Goal: Check status: Check status

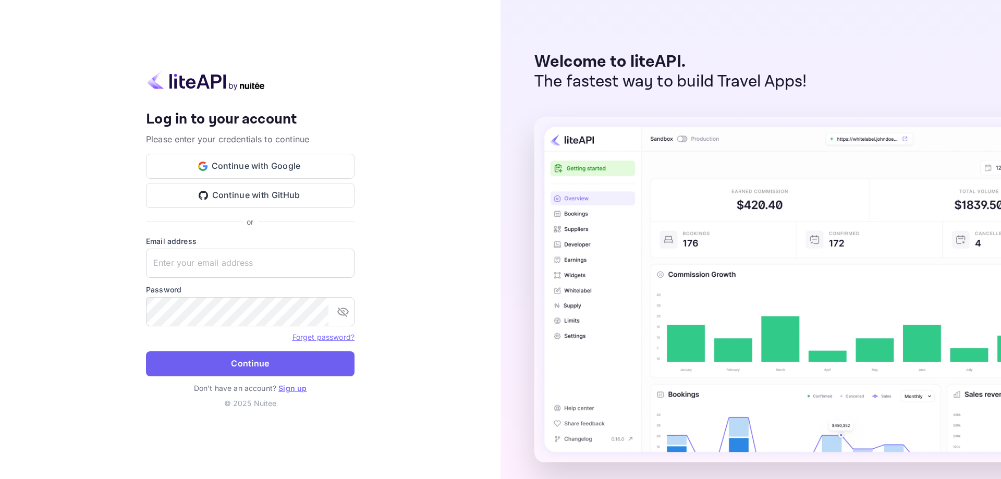
type input "[EMAIL_ADDRESS][DOMAIN_NAME]"
click at [208, 361] on button "Continue" at bounding box center [250, 363] width 208 height 25
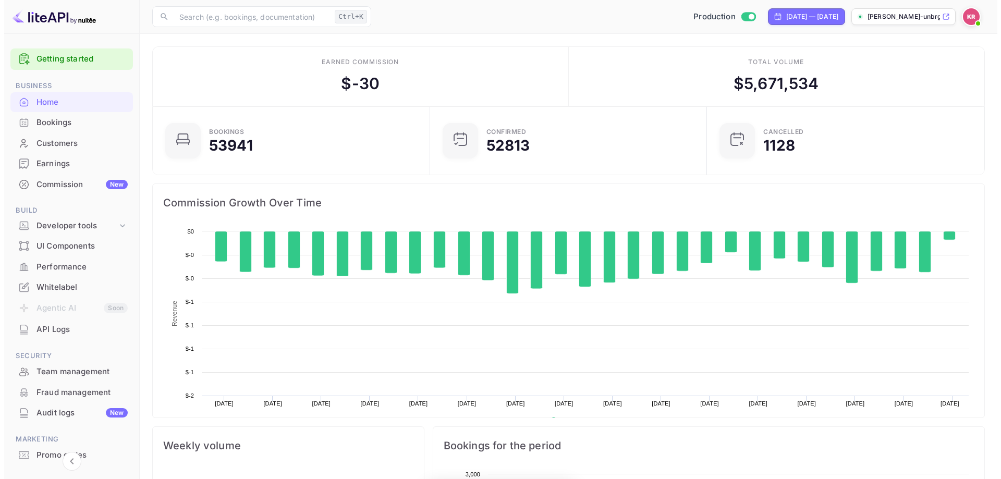
scroll to position [162, 263]
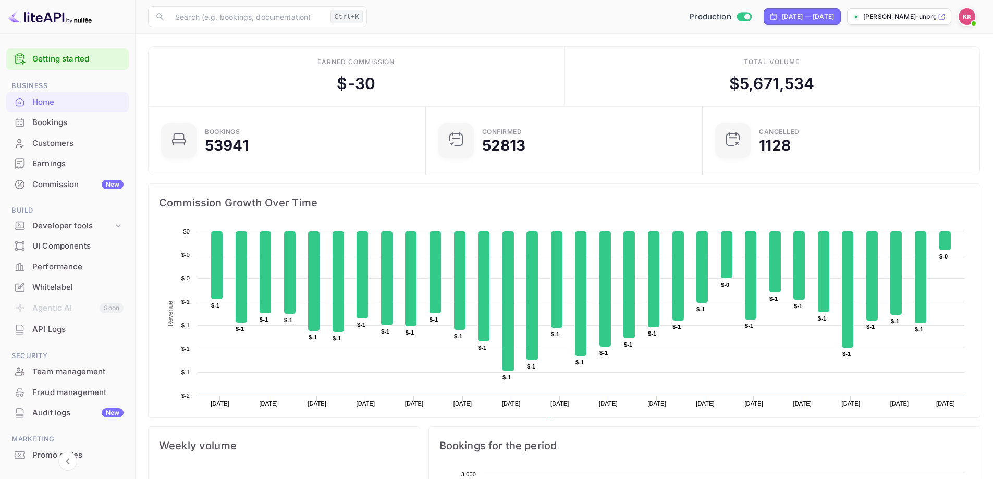
click at [61, 118] on div "Bookings" at bounding box center [77, 123] width 91 height 12
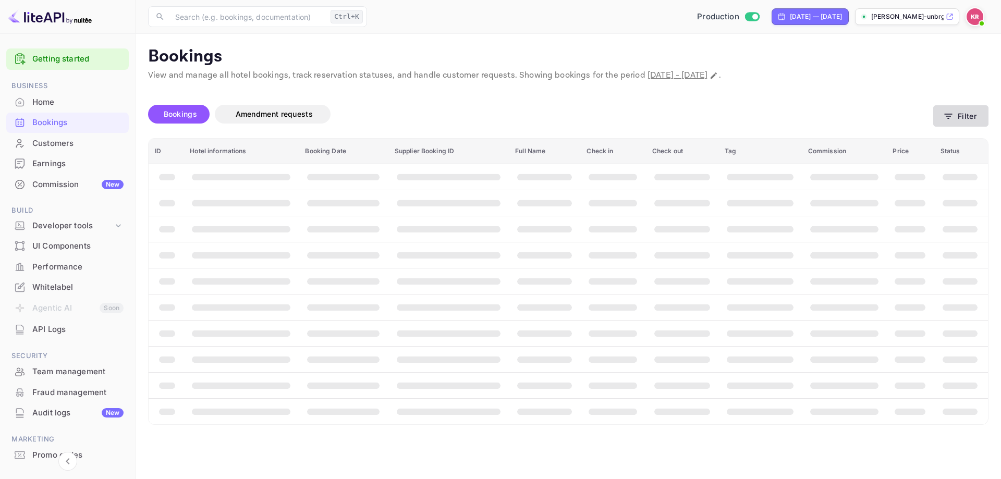
click at [951, 120] on icon "button" at bounding box center [948, 116] width 10 height 10
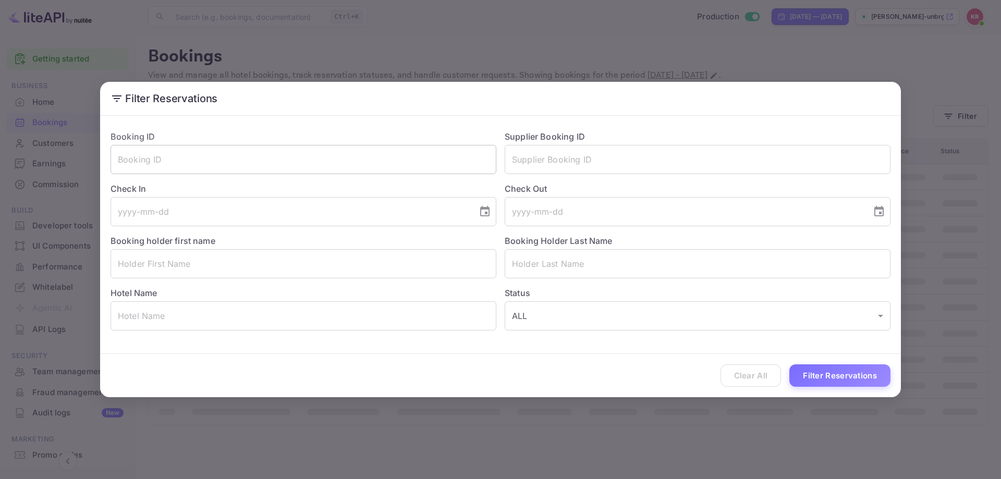
click at [323, 164] on input "text" at bounding box center [304, 159] width 386 height 29
paste input "tGA7SDywn"
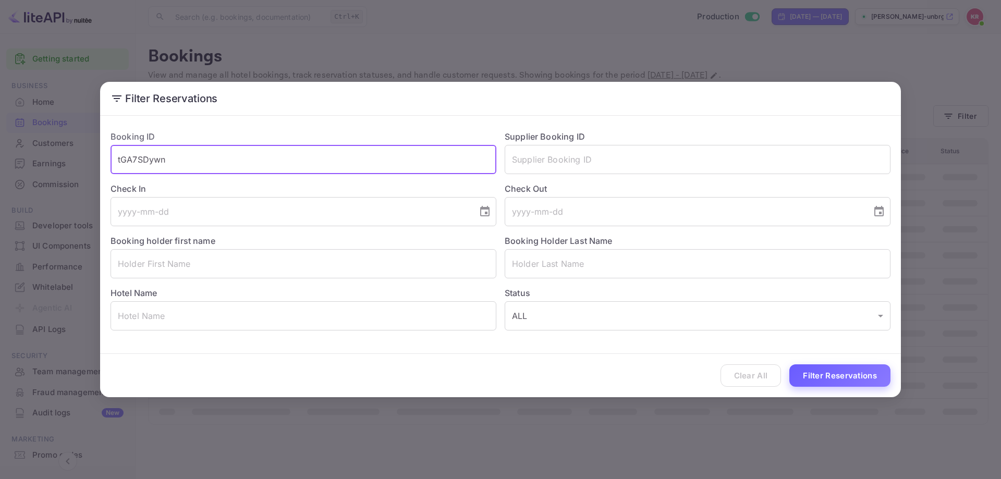
type input "tGA7SDywn"
click at [826, 377] on button "Filter Reservations" at bounding box center [839, 375] width 101 height 22
click at [857, 370] on button "Filter Reservations" at bounding box center [839, 375] width 101 height 22
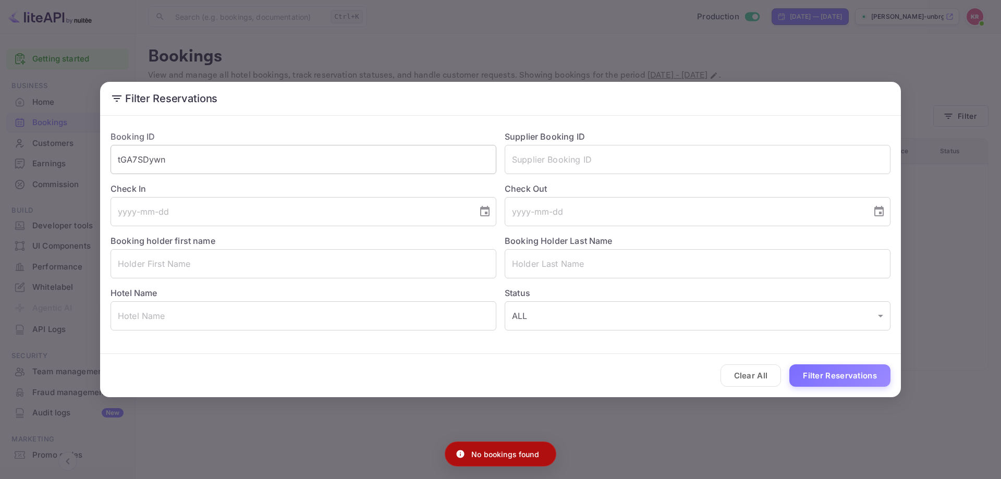
click at [224, 147] on div "Booking ID tGA7SDywn ​" at bounding box center [299, 148] width 394 height 52
click at [222, 153] on input "tGA7SDywn" at bounding box center [304, 159] width 386 height 29
click at [1000, 160] on div "Filter Reservations Booking ID tGA7SDywn ​ Supplier Booking ID ​ Check In ​ Che…" at bounding box center [500, 239] width 1001 height 479
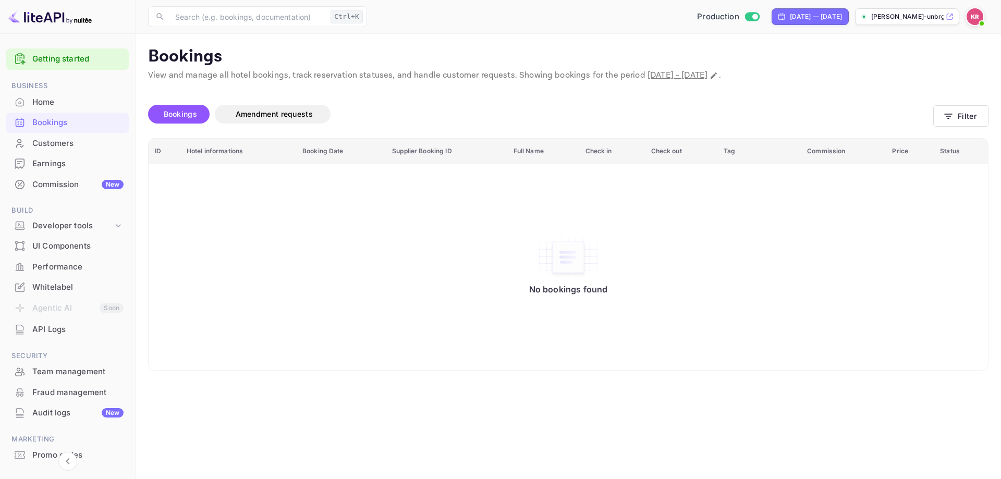
click at [707, 70] on span "[DATE] - [DATE]" at bounding box center [677, 75] width 60 height 11
click at [718, 77] on icon "Change date range" at bounding box center [713, 75] width 8 height 8
select select "8"
select select "2025"
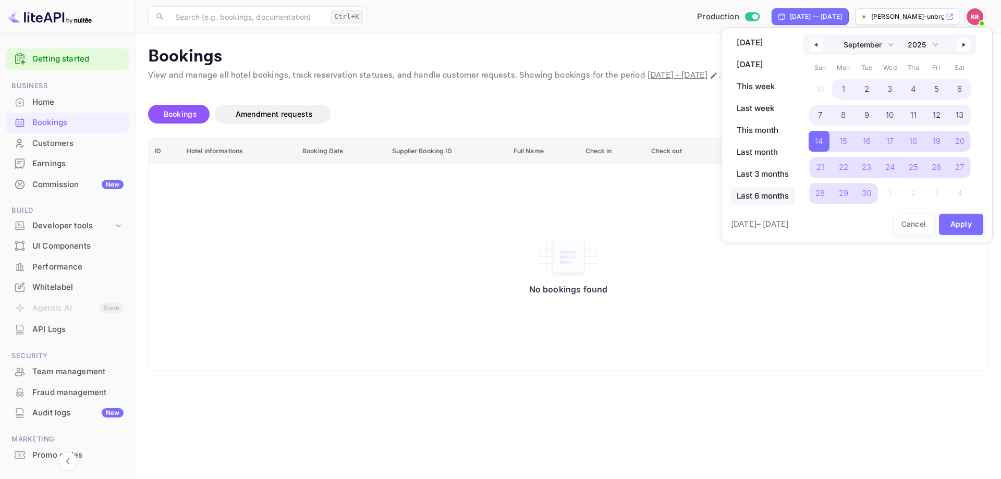
click at [759, 191] on span "Last 6 months" at bounding box center [762, 196] width 65 height 18
select select "3"
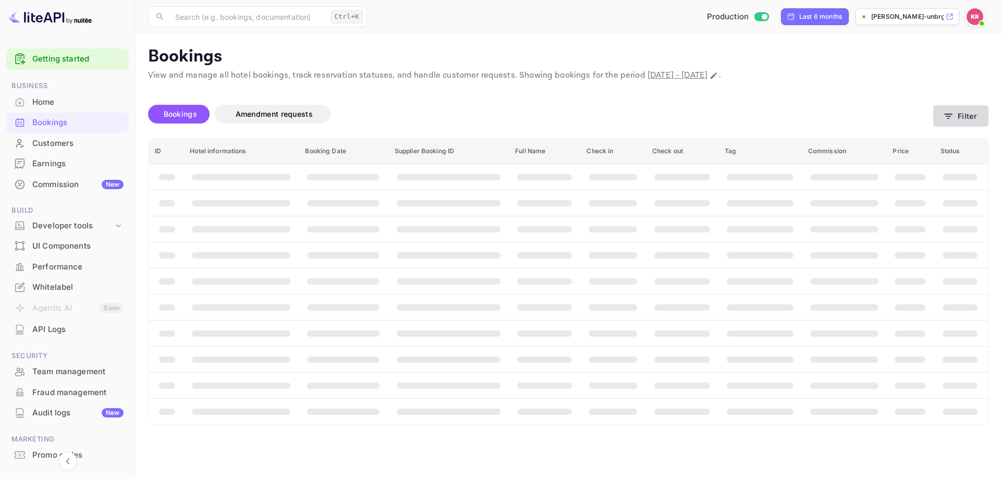
click at [950, 123] on button "Filter" at bounding box center [960, 115] width 55 height 21
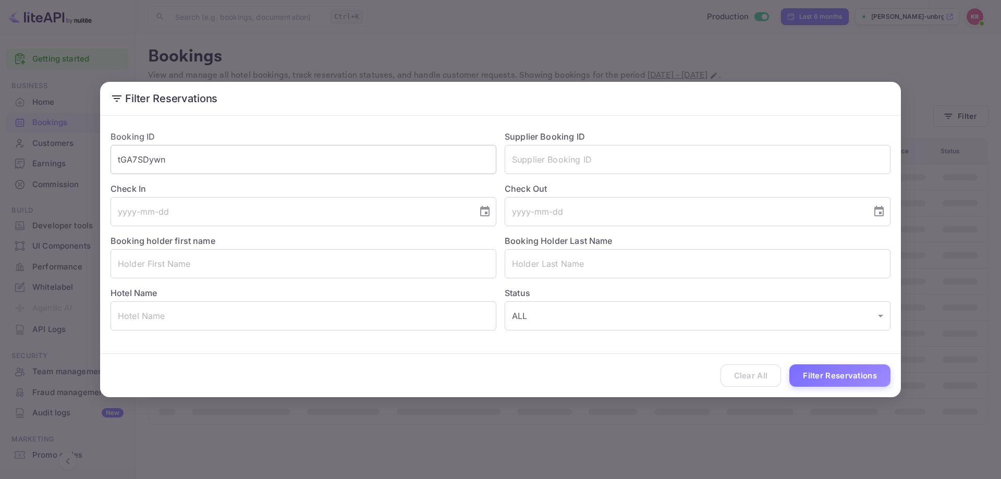
click at [207, 150] on input "tGA7SDywn" at bounding box center [304, 159] width 386 height 29
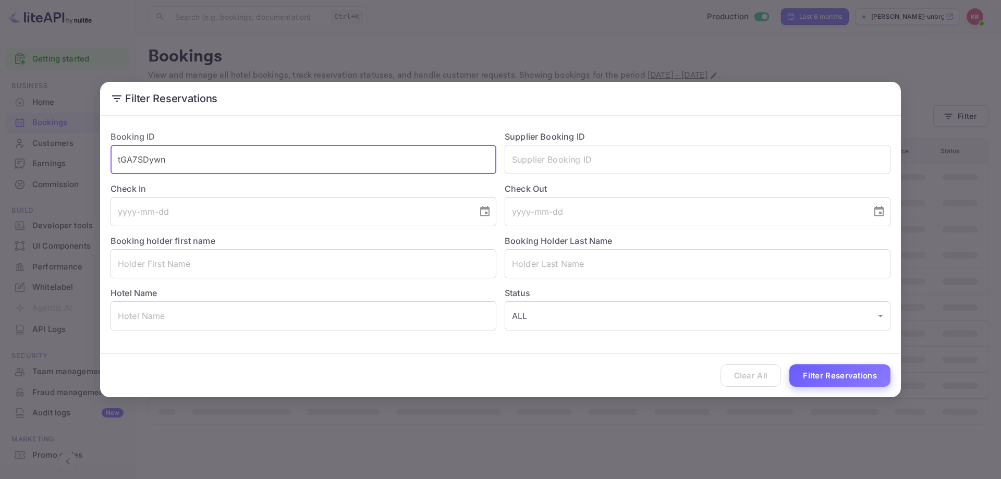
click at [815, 381] on button "Filter Reservations" at bounding box center [839, 375] width 101 height 22
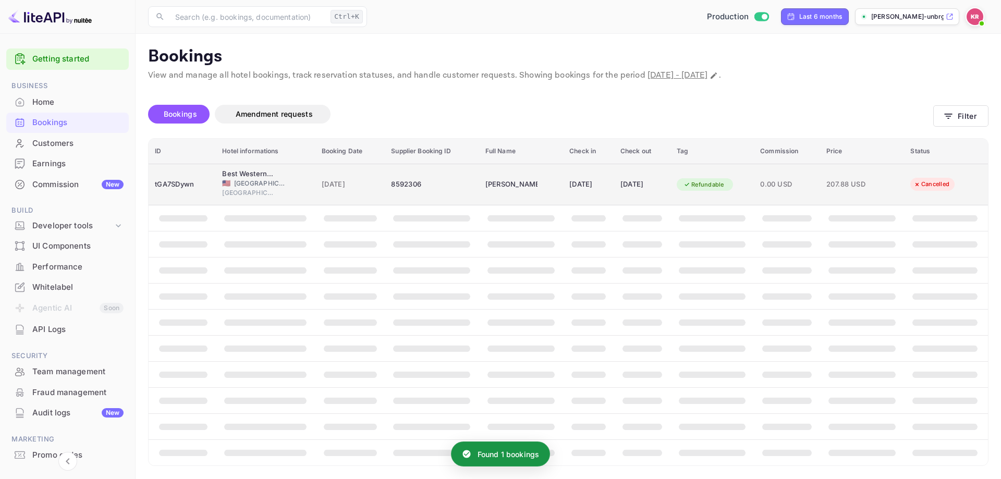
click at [563, 180] on td "[DATE]" at bounding box center [588, 185] width 51 height 42
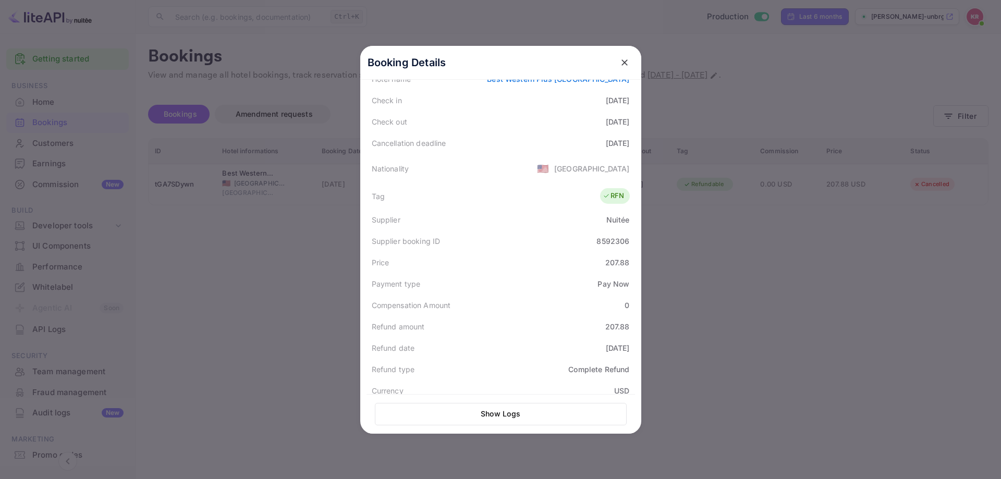
scroll to position [208, 0]
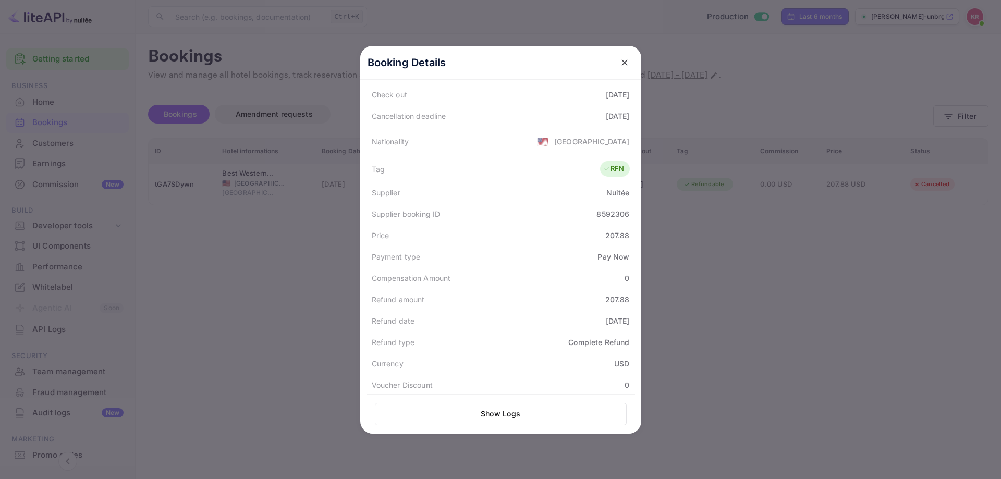
click at [223, 169] on div at bounding box center [500, 239] width 1001 height 479
